Goal: Register for event/course

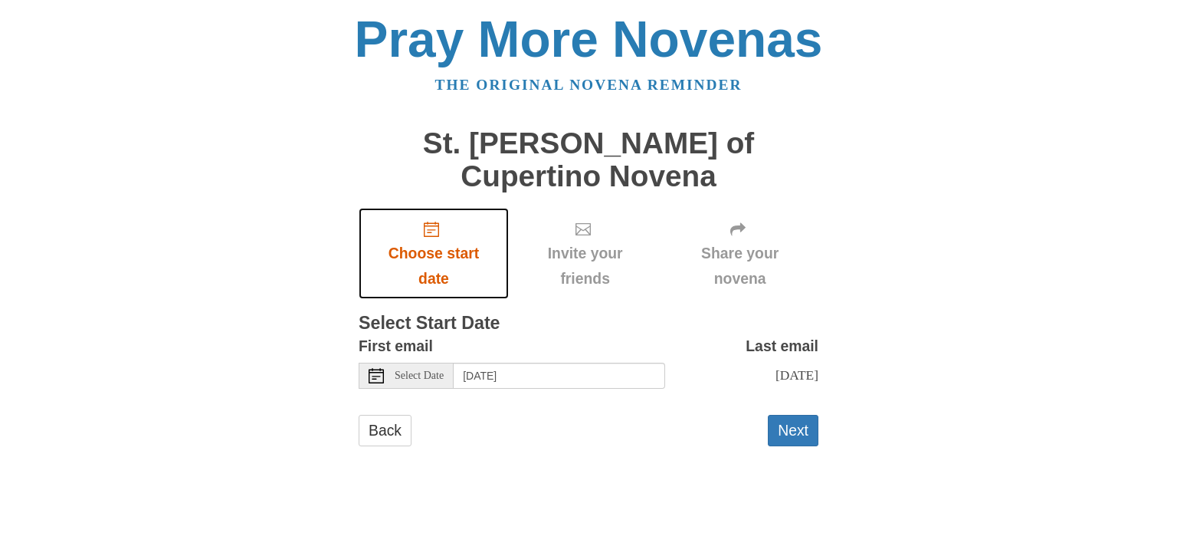
click at [437, 221] on icon "Choose start date" at bounding box center [431, 228] width 15 height 15
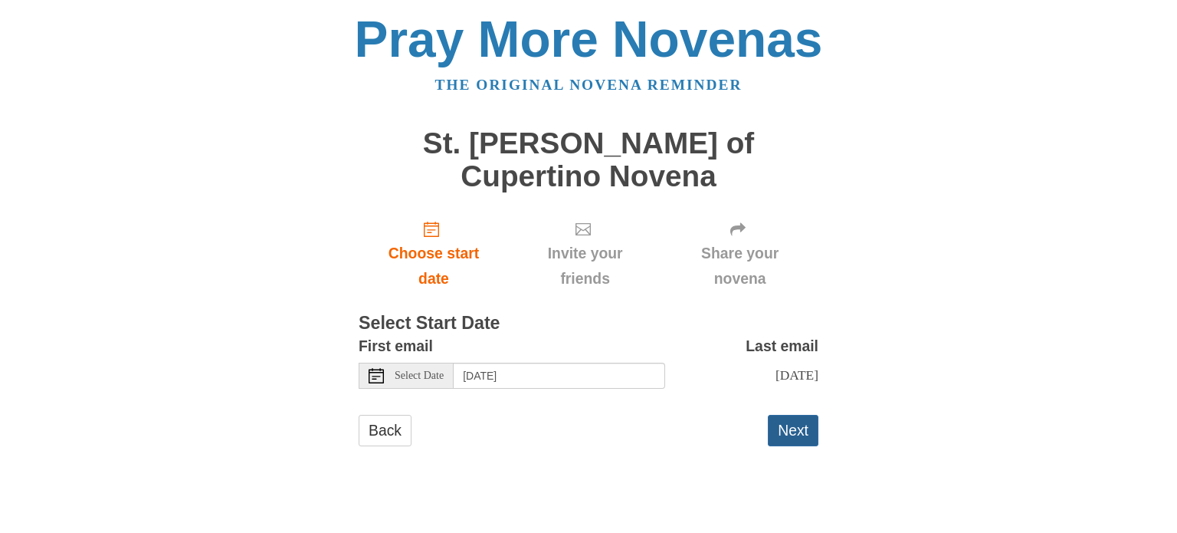
click at [785, 415] on button "Next" at bounding box center [793, 430] width 51 height 31
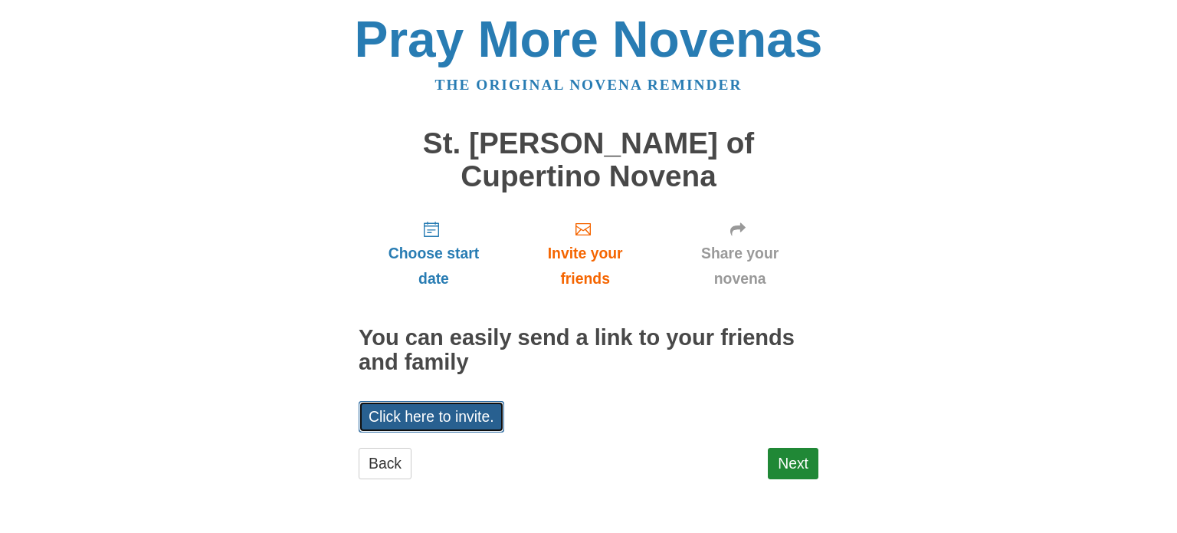
click at [429, 401] on link "Click here to invite." at bounding box center [432, 416] width 146 height 31
click at [883, 245] on div "Pray More Novenas The original novena reminder St. [PERSON_NAME] of Cupertino N…" at bounding box center [588, 261] width 897 height 523
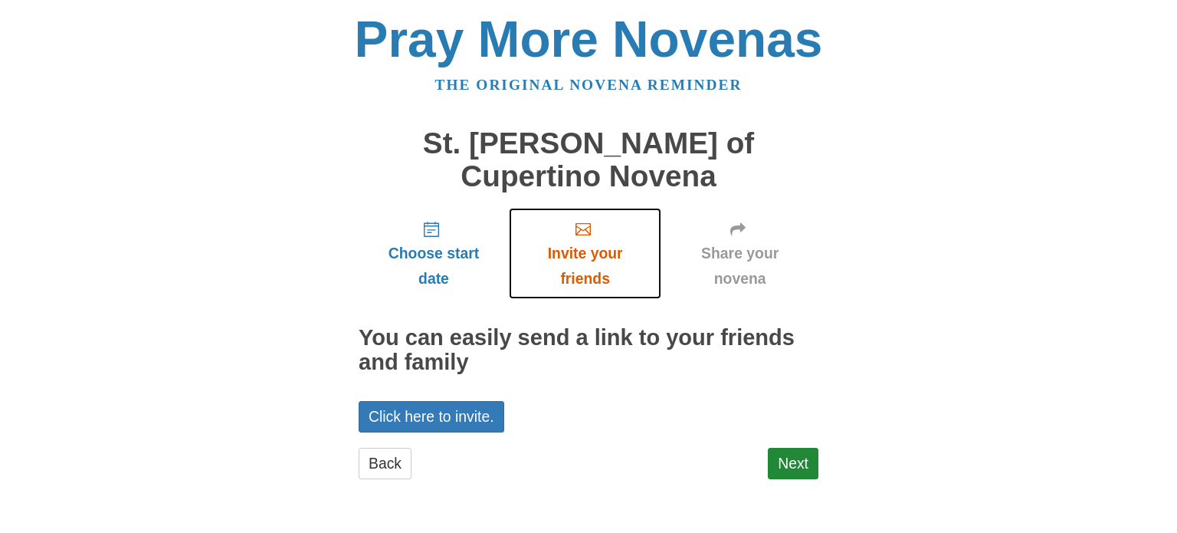
click at [602, 241] on span "Invite your friends" at bounding box center [585, 266] width 122 height 51
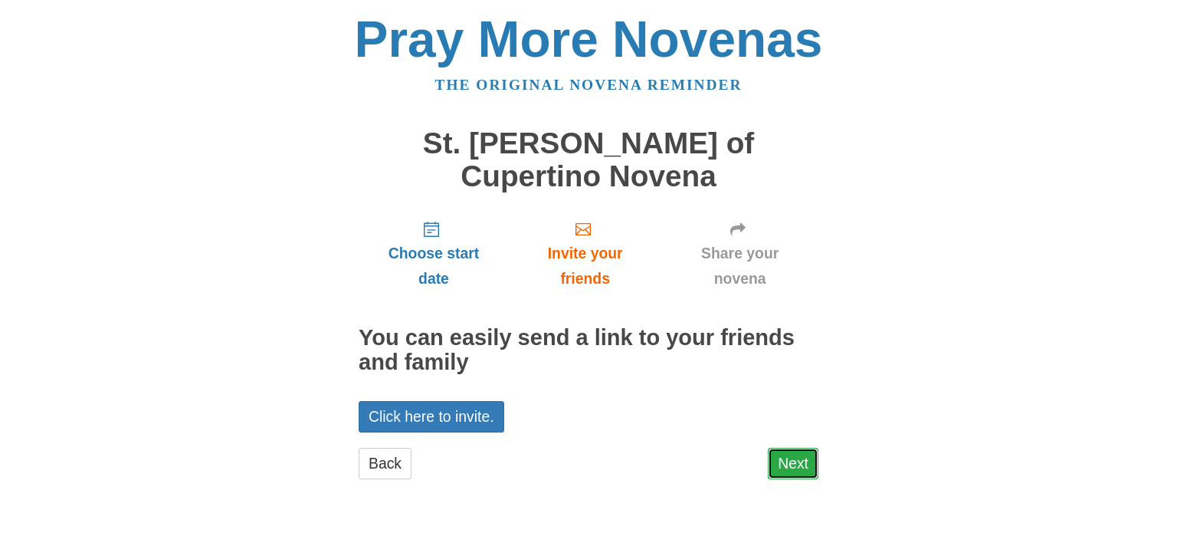
click at [795, 448] on link "Next" at bounding box center [793, 463] width 51 height 31
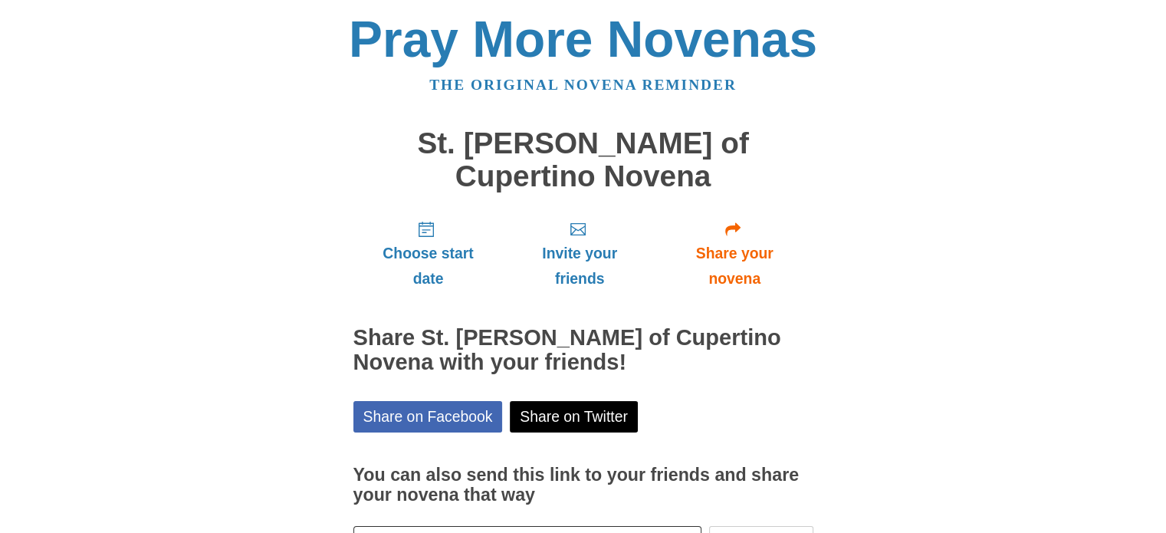
scroll to position [82, 0]
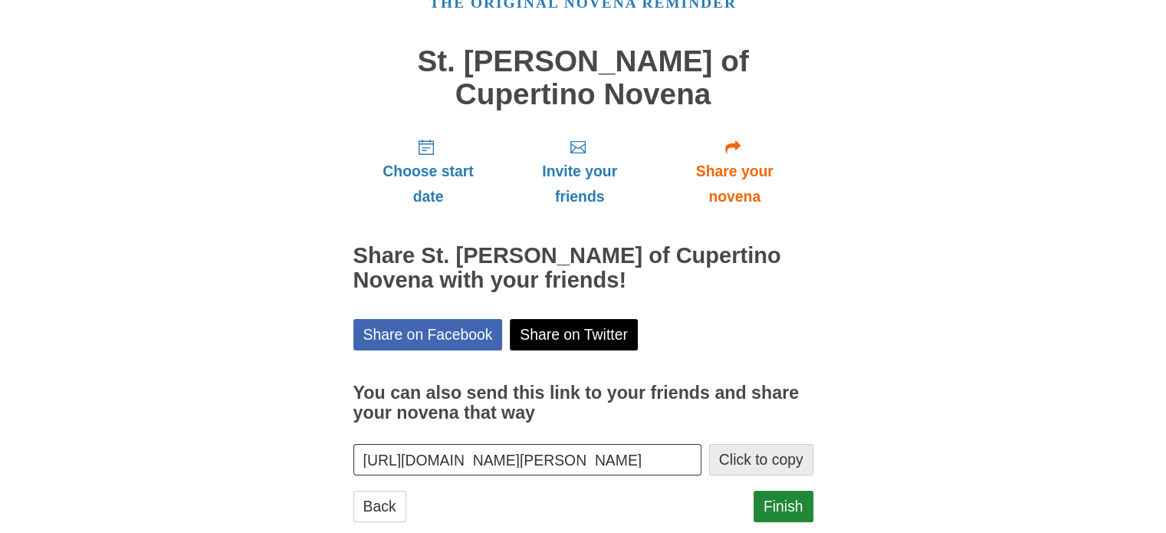
click at [755, 444] on button "Click to copy" at bounding box center [761, 459] width 104 height 31
click at [549, 444] on input "[URL][DOMAIN_NAME][PERSON_NAME]" at bounding box center [527, 459] width 349 height 31
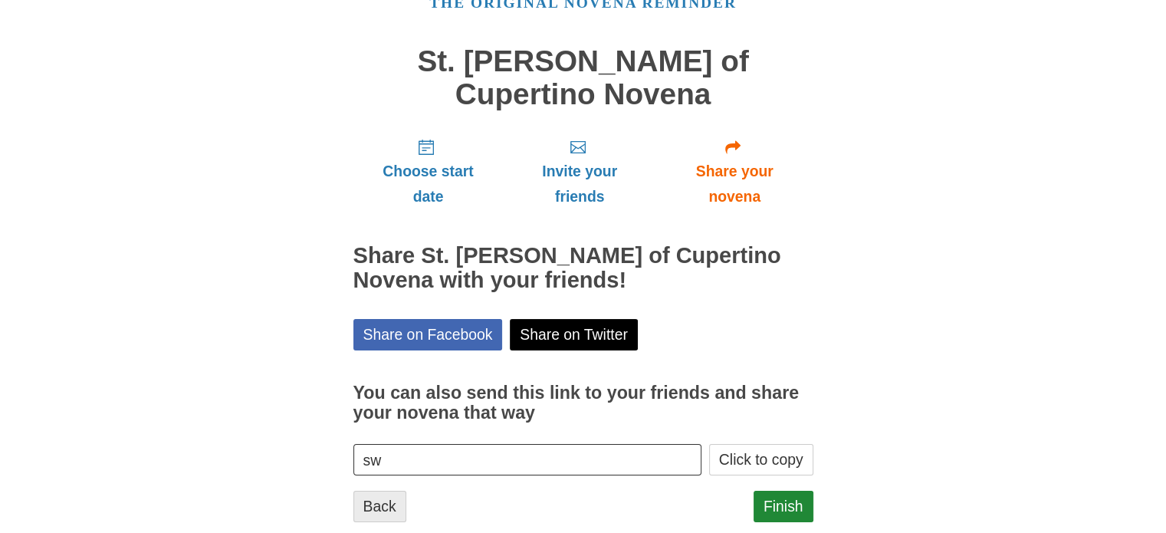
type input "sw"
click at [378, 490] on link "Back" at bounding box center [379, 505] width 53 height 31
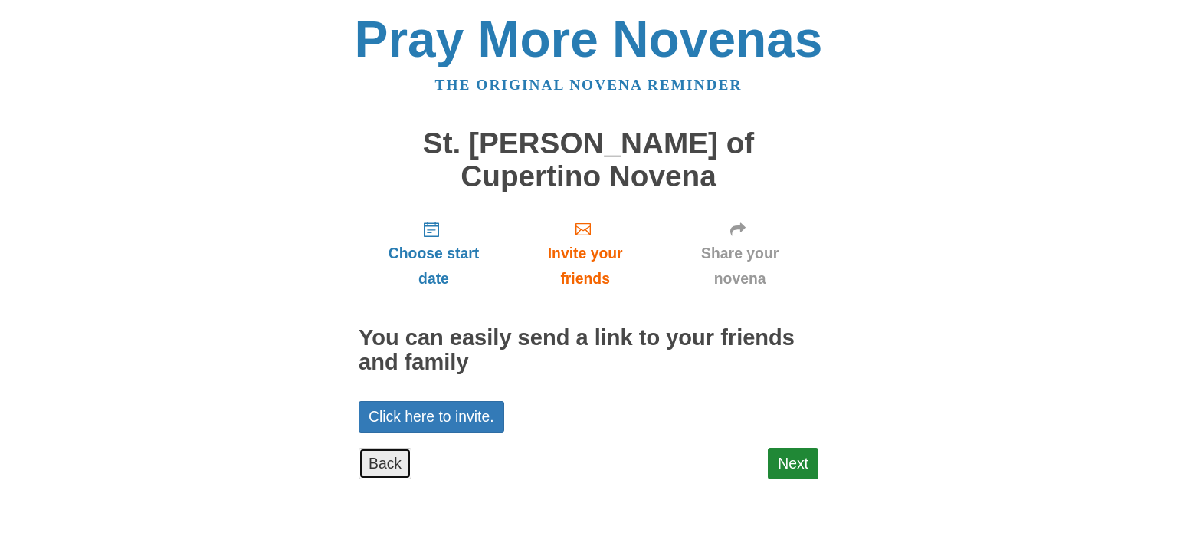
click at [377, 448] on link "Back" at bounding box center [385, 463] width 53 height 31
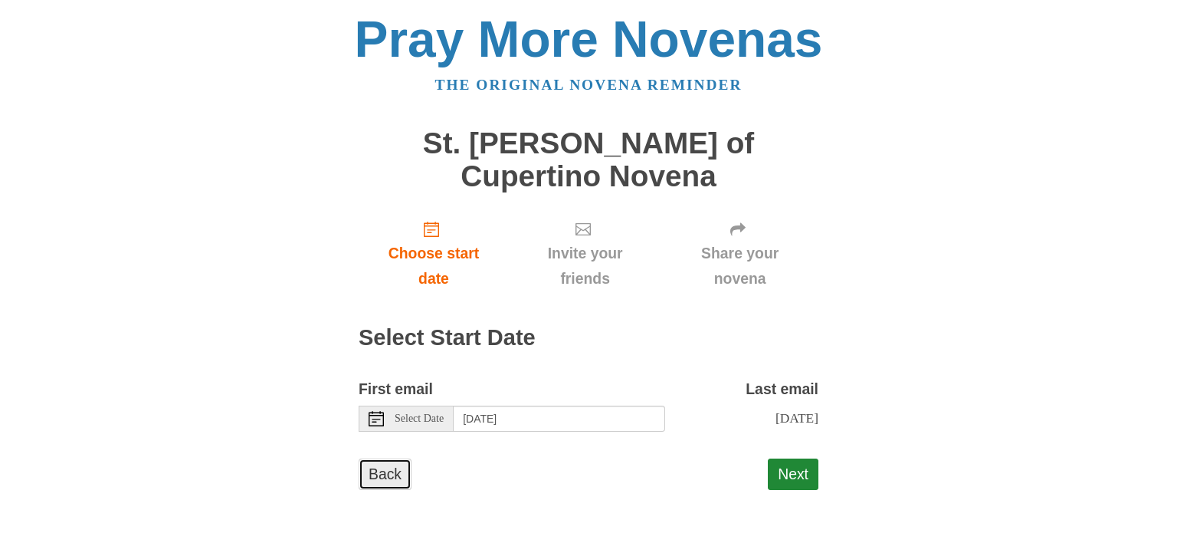
click at [372, 458] on link "Back" at bounding box center [385, 473] width 53 height 31
